Goal: Task Accomplishment & Management: Use online tool/utility

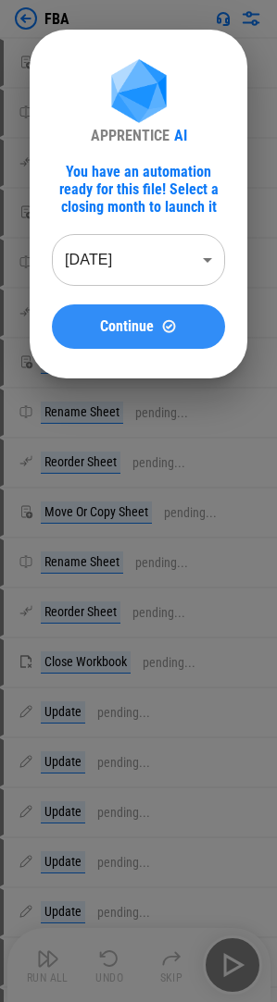
click at [147, 334] on span "Continue" at bounding box center [127, 326] width 54 height 15
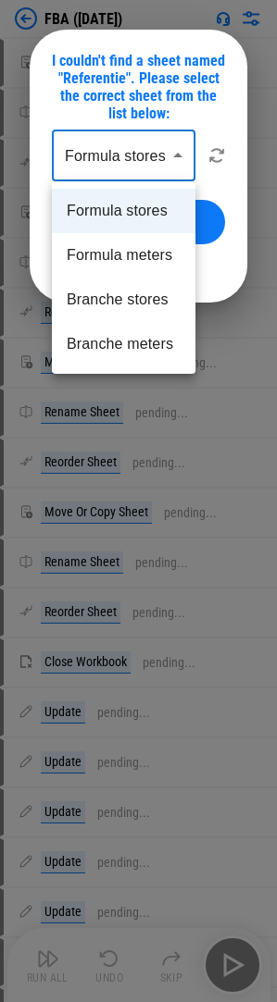
click at [174, 154] on body "FBA (Sep 25) Move Or Copy Sheet pending... Rename Sheet pending... Reorder Shee…" at bounding box center [138, 501] width 277 height 1002
click at [152, 206] on li "Formula stores" at bounding box center [123, 211] width 143 height 44
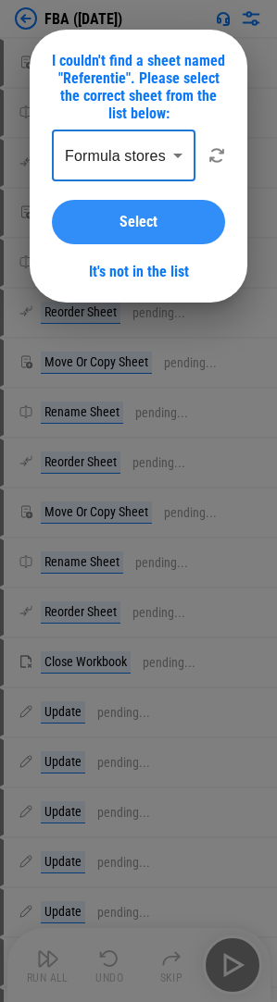
click at [158, 209] on button "Select" at bounding box center [138, 222] width 173 height 44
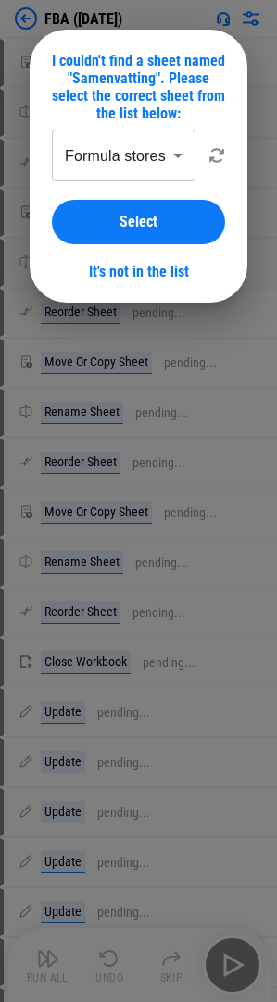
click at [170, 270] on link "It's not in the list" at bounding box center [139, 272] width 100 height 18
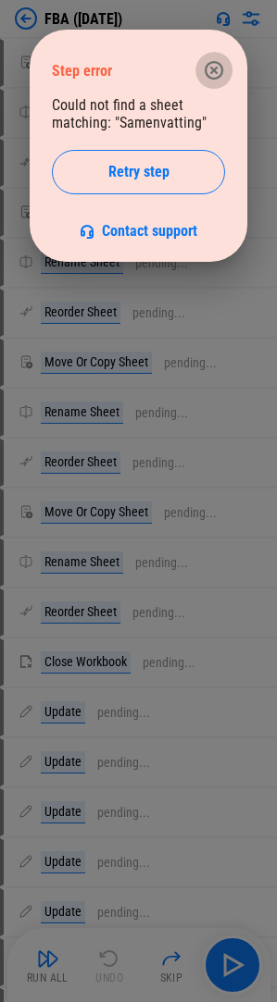
click at [220, 67] on icon "button" at bounding box center [213, 70] width 19 height 19
